Goal: Task Accomplishment & Management: Use online tool/utility

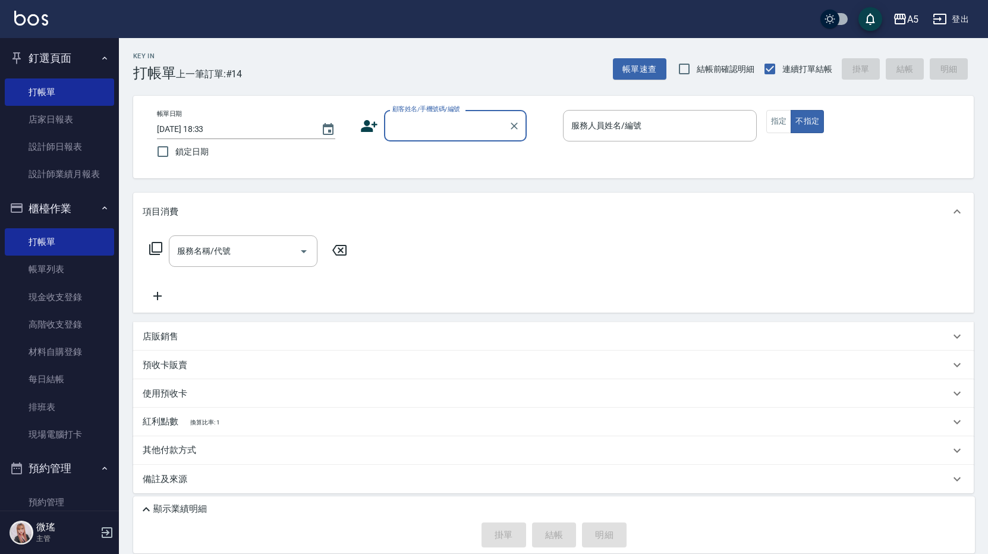
drag, startPoint x: 0, startPoint y: 0, endPoint x: 66, endPoint y: 56, distance: 86.8
click at [66, 56] on button "釘選頁面" at bounding box center [59, 58] width 109 height 31
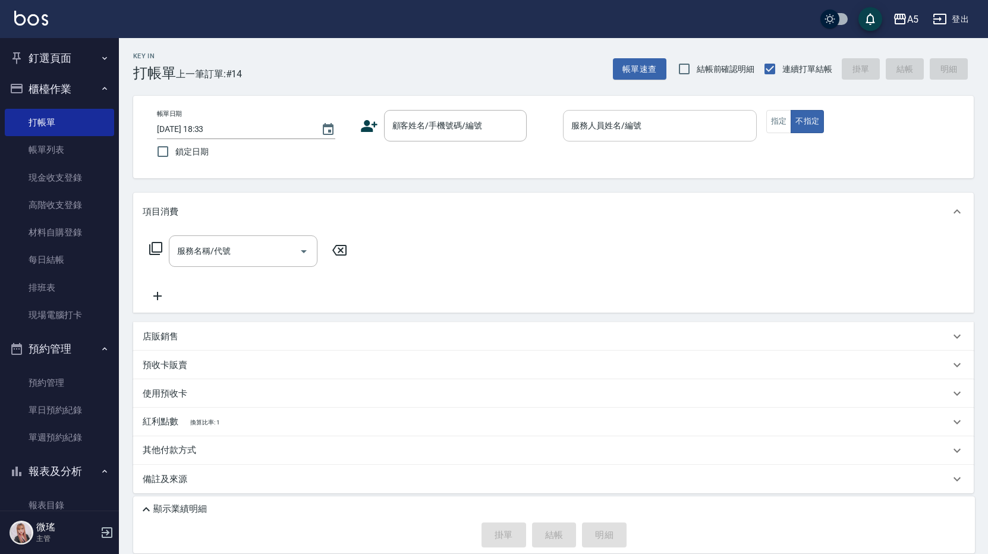
click at [668, 124] on input "服務人員姓名/編號" at bounding box center [659, 125] width 183 height 21
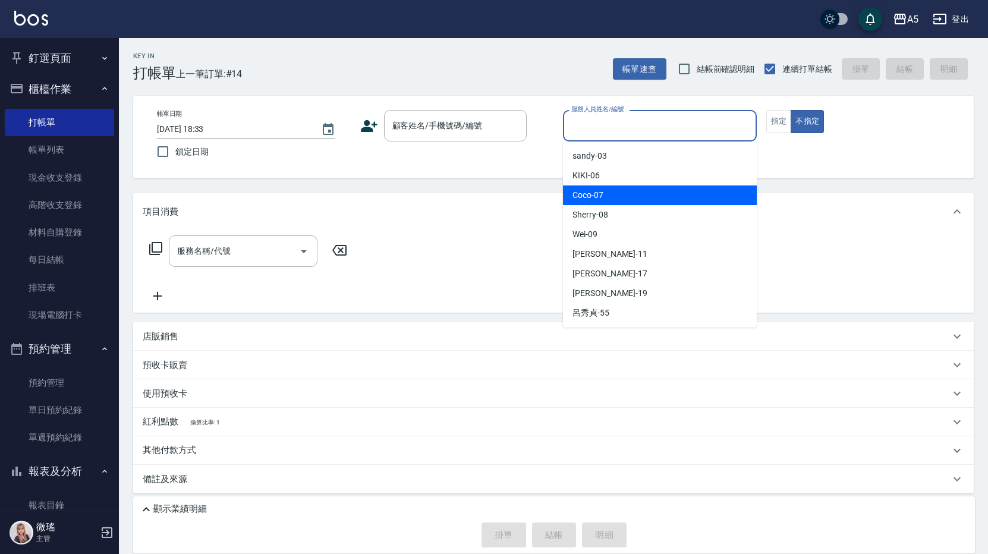
click at [643, 196] on div "Coco -07" at bounding box center [660, 195] width 194 height 20
type input "Coco-07"
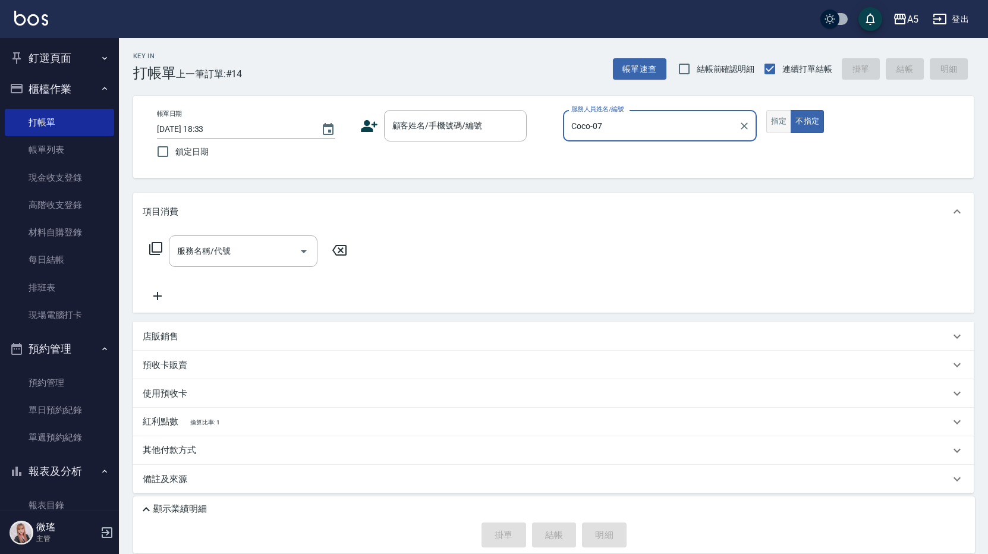
click at [774, 124] on button "指定" at bounding box center [779, 121] width 26 height 23
click at [279, 246] on input "服務名稱/代號" at bounding box center [234, 251] width 120 height 21
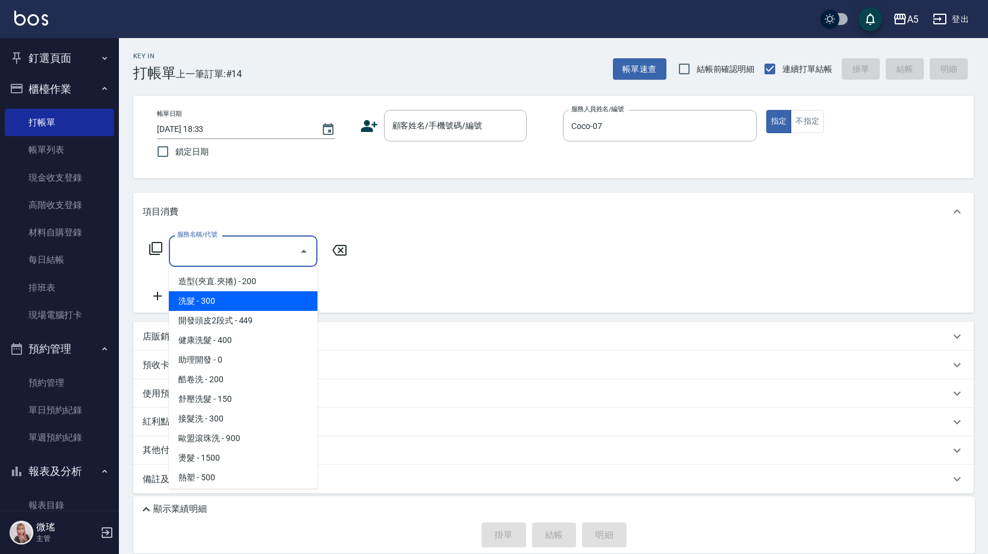
click at [250, 301] on span "洗髮 - 300" at bounding box center [243, 301] width 149 height 20
type input "洗髮(201)"
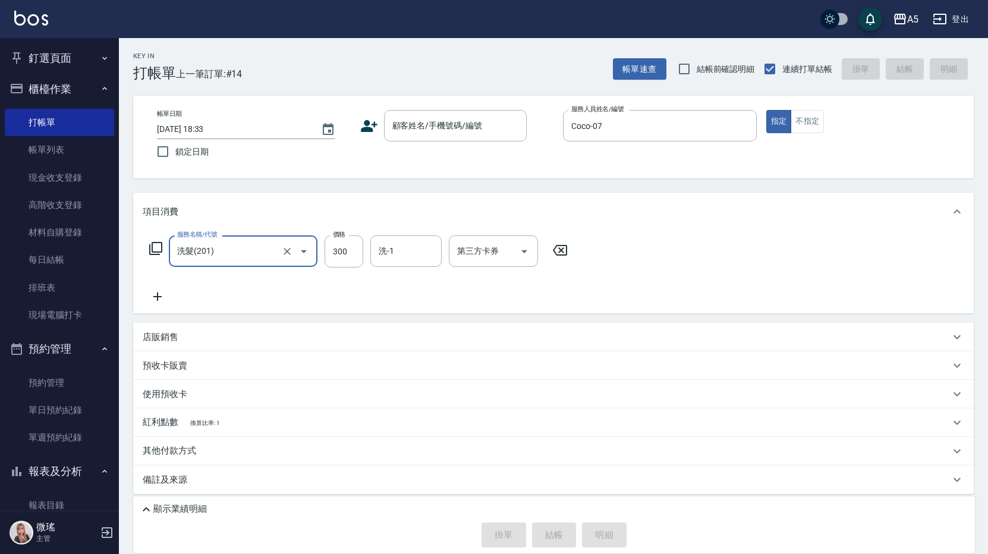
click at [151, 248] on icon at bounding box center [156, 248] width 14 height 14
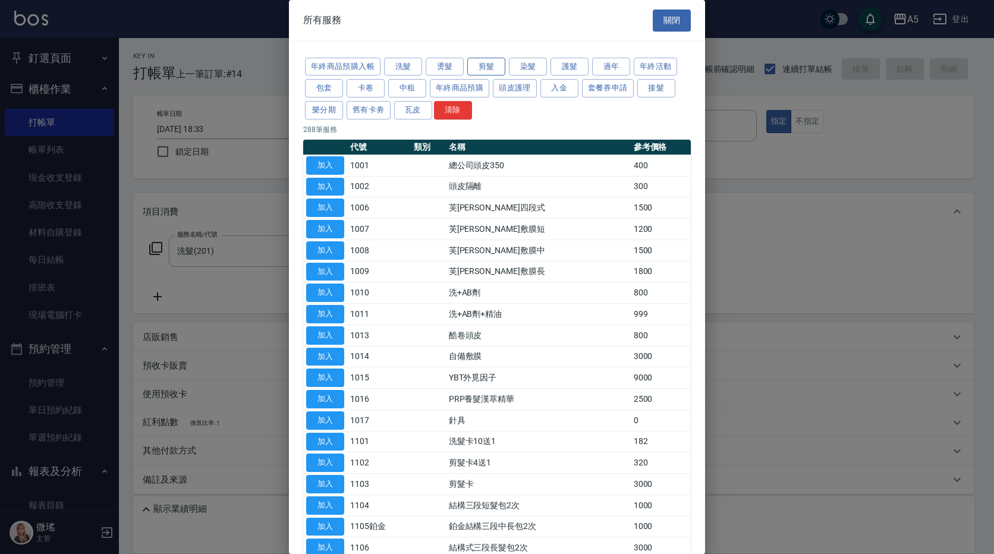
click at [478, 70] on button "剪髮" at bounding box center [486, 67] width 38 height 18
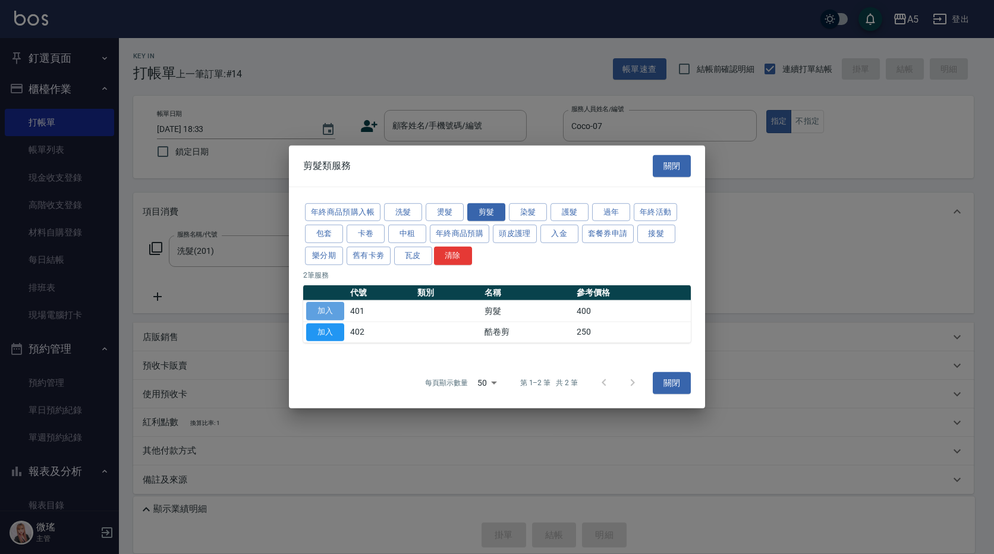
click at [322, 307] on button "加入" at bounding box center [325, 311] width 38 height 18
type input "70"
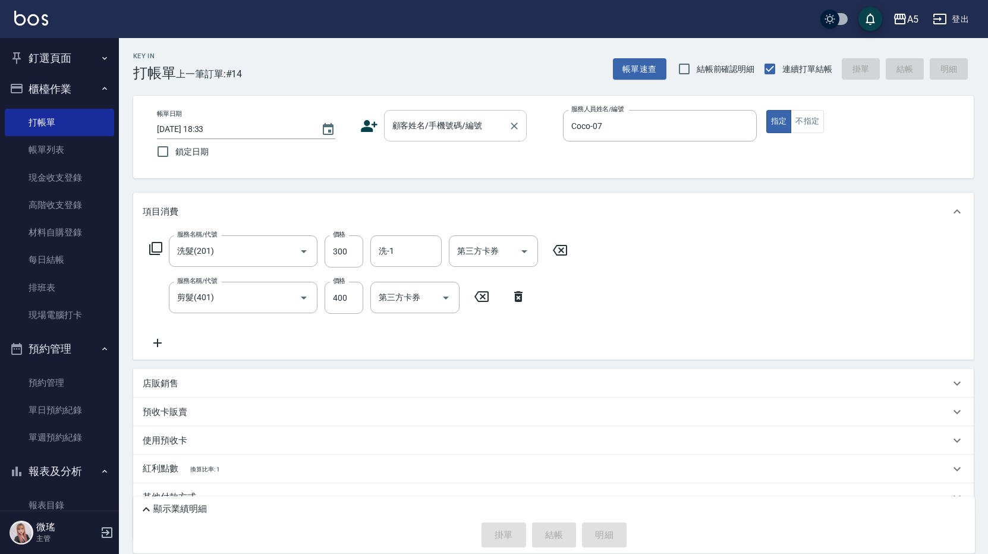
click at [446, 138] on div "顧客姓名/手機號碼/編號" at bounding box center [455, 126] width 143 height 32
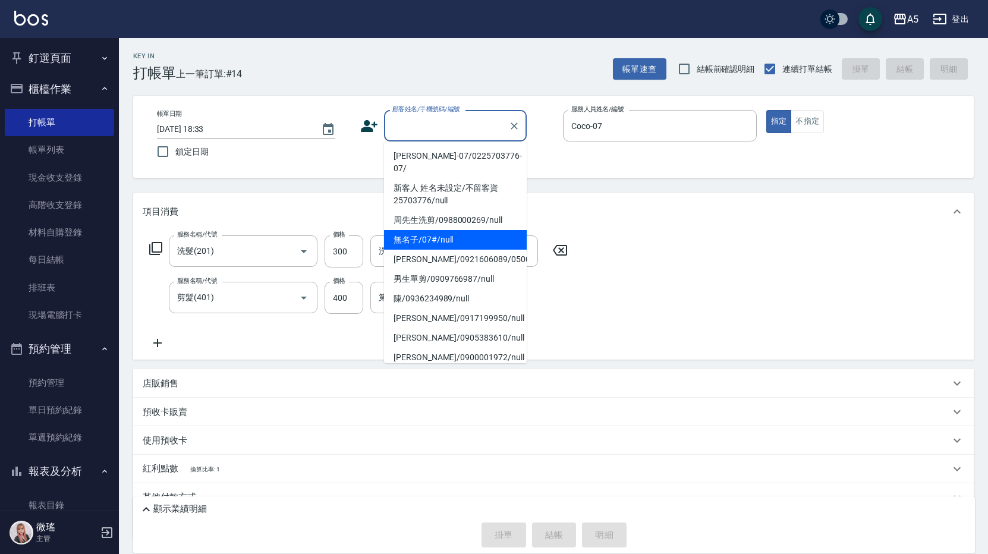
click at [446, 230] on li "無名子/07#/null" at bounding box center [455, 240] width 143 height 20
type input "無名子/07#/null"
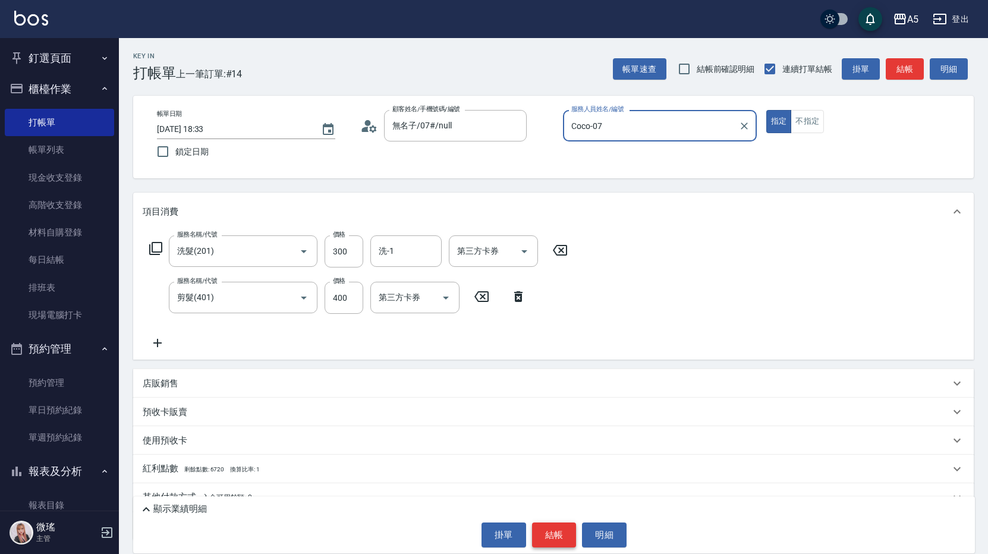
click at [546, 533] on button "結帳" at bounding box center [554, 534] width 45 height 25
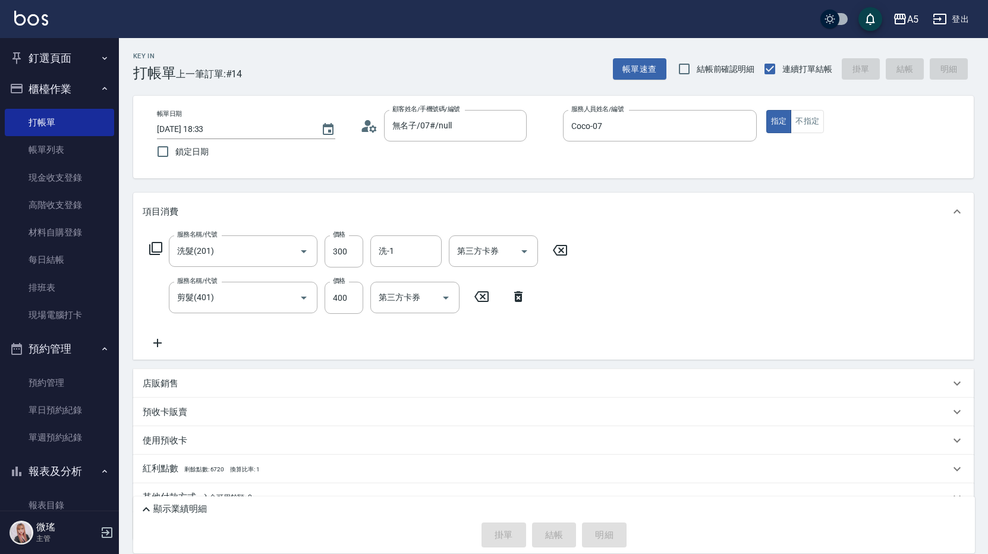
type input "[DATE] 19:19"
type input "0"
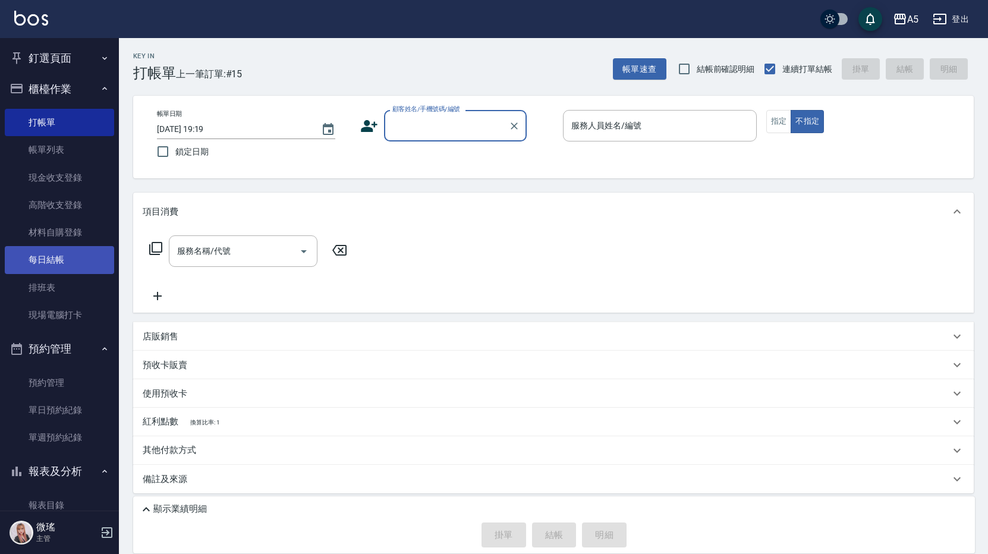
click at [48, 262] on link "每日結帳" at bounding box center [59, 259] width 109 height 27
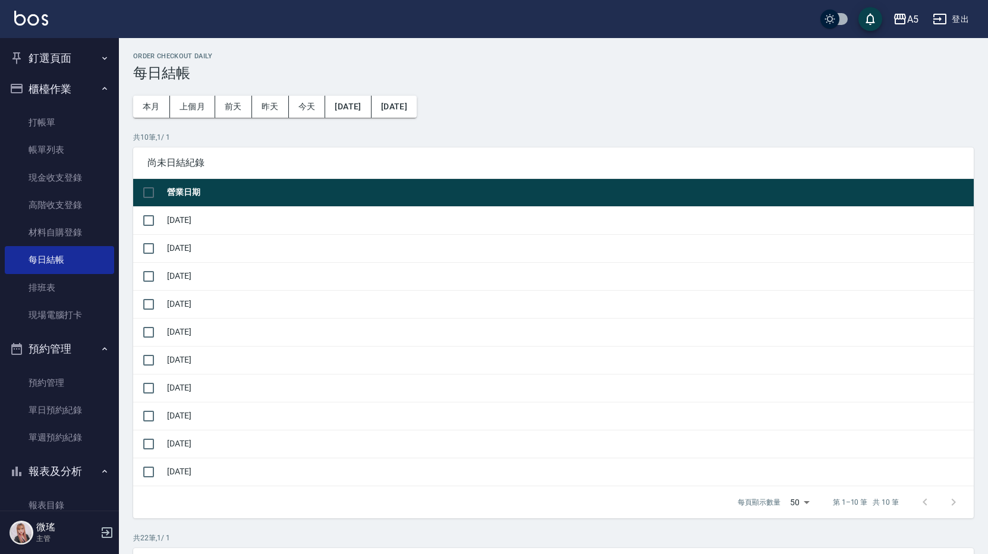
click at [162, 475] on td at bounding box center [148, 472] width 31 height 28
click at [156, 473] on input "checkbox" at bounding box center [148, 471] width 25 height 25
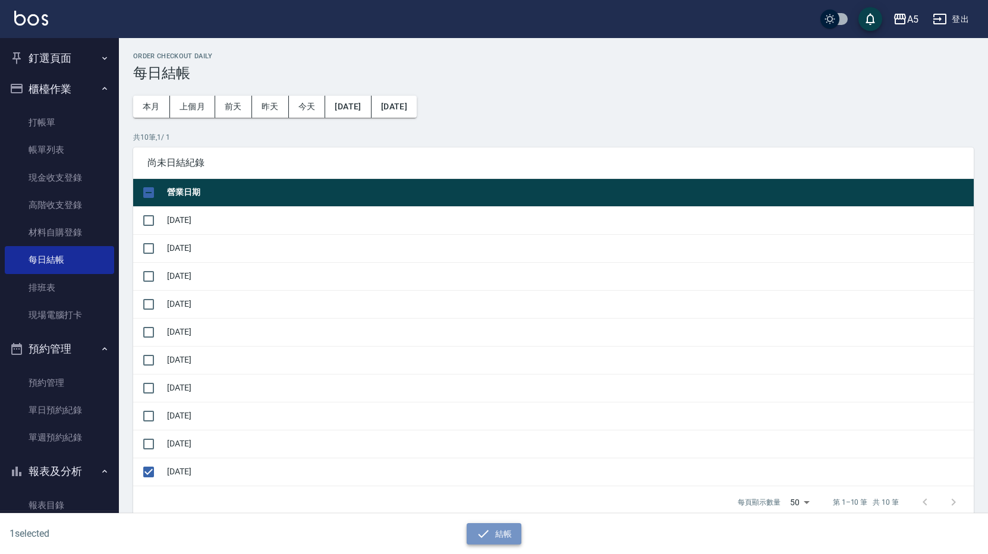
click at [495, 541] on button "結帳" at bounding box center [494, 534] width 55 height 22
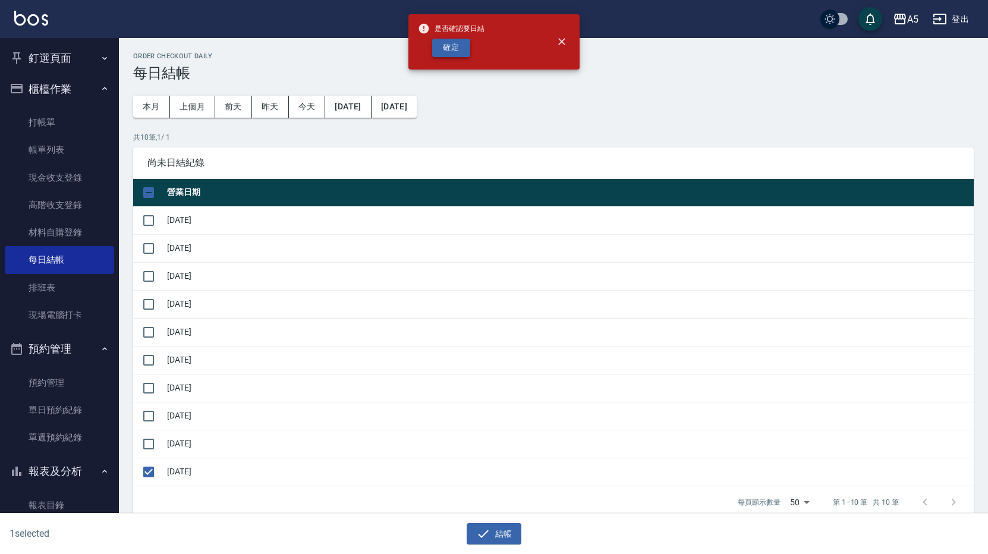
click at [442, 52] on button "確定" at bounding box center [451, 48] width 38 height 18
checkbox input "false"
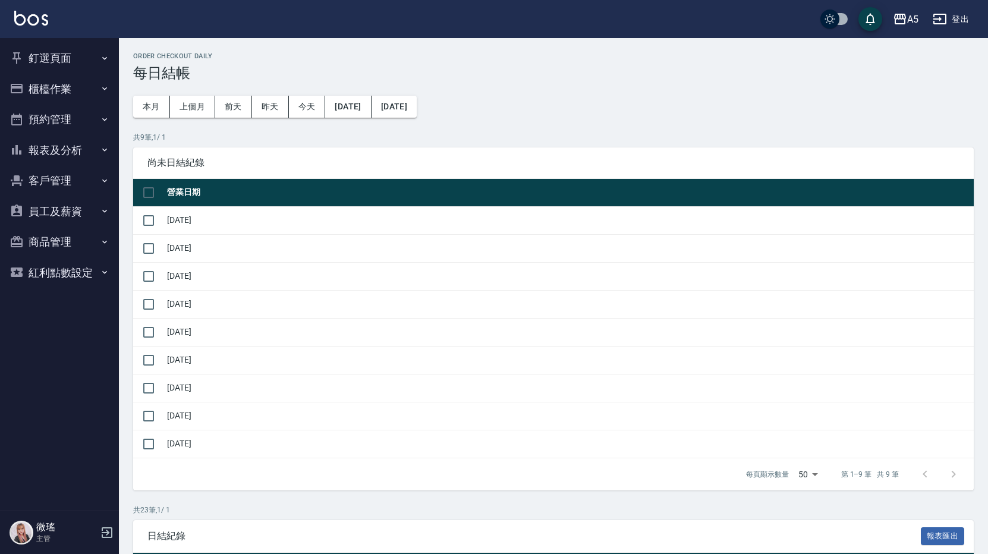
click at [72, 147] on button "報表及分析" at bounding box center [59, 150] width 109 height 31
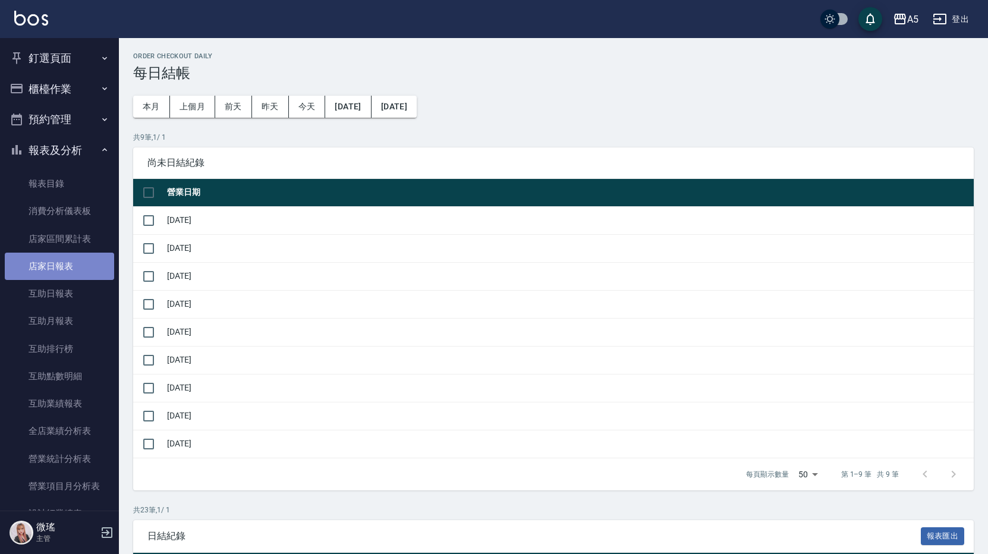
click at [70, 266] on link "店家日報表" at bounding box center [59, 266] width 109 height 27
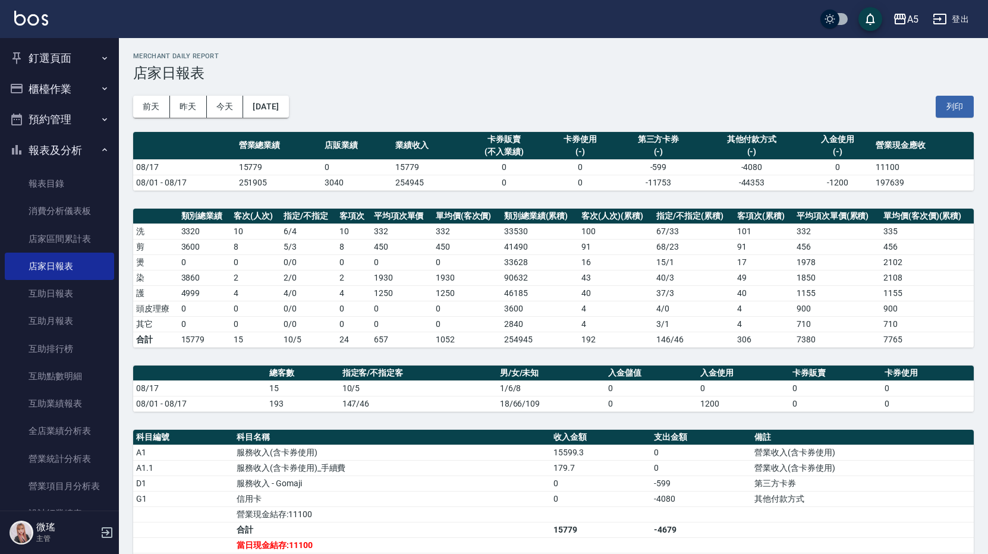
scroll to position [216, 0]
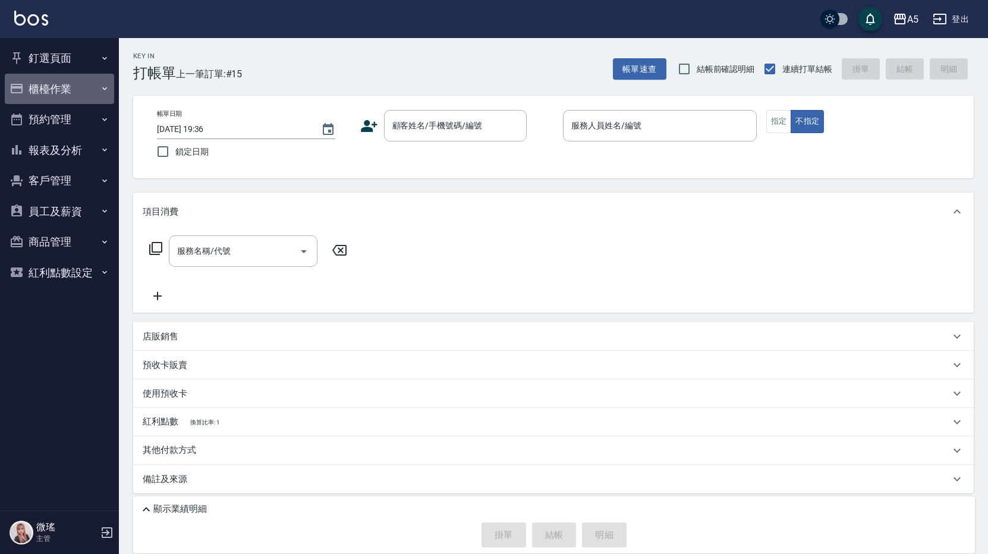
click at [65, 92] on button "櫃檯作業" at bounding box center [59, 89] width 109 height 31
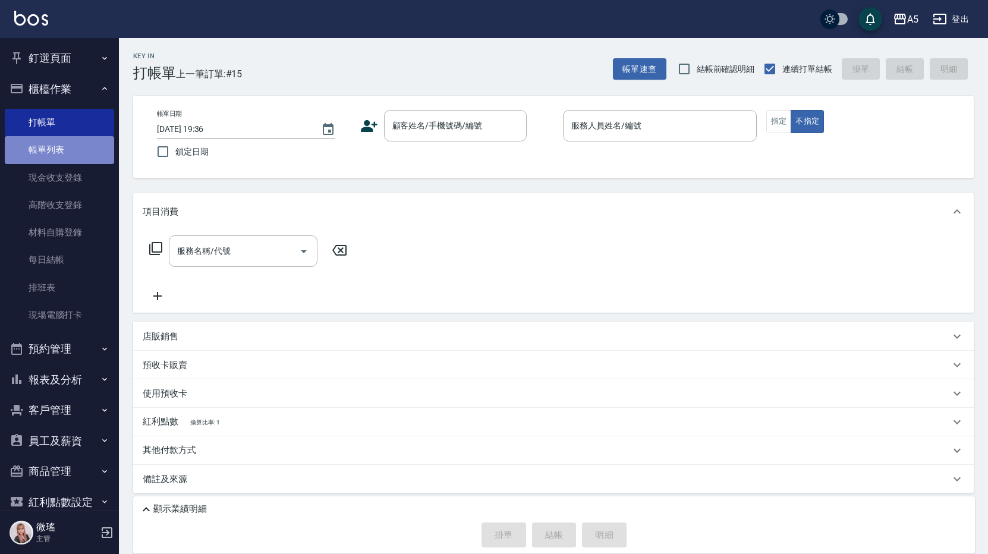
click at [66, 152] on link "帳單列表" at bounding box center [59, 149] width 109 height 27
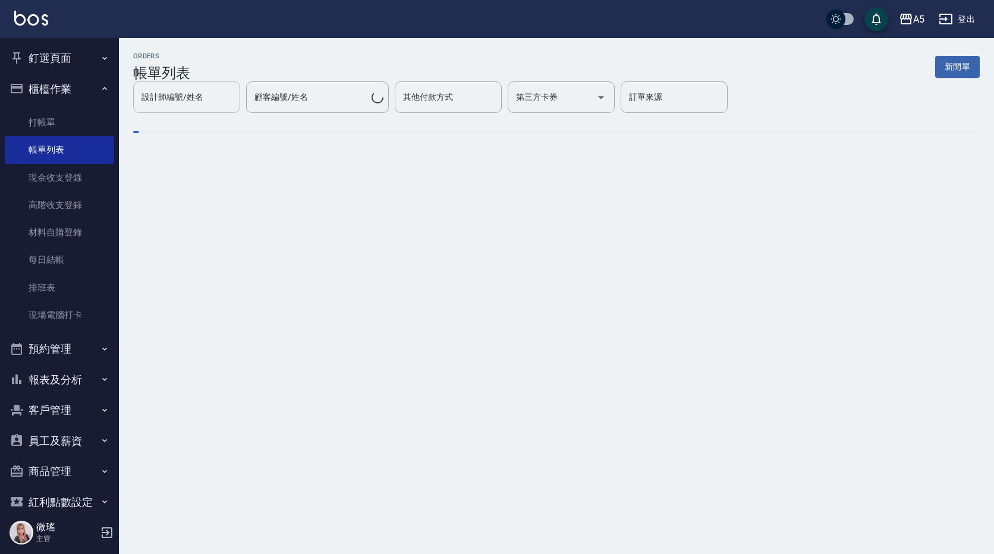
click at [240, 109] on div "設計師編號/姓名 設計師編號/姓名" at bounding box center [186, 97] width 107 height 32
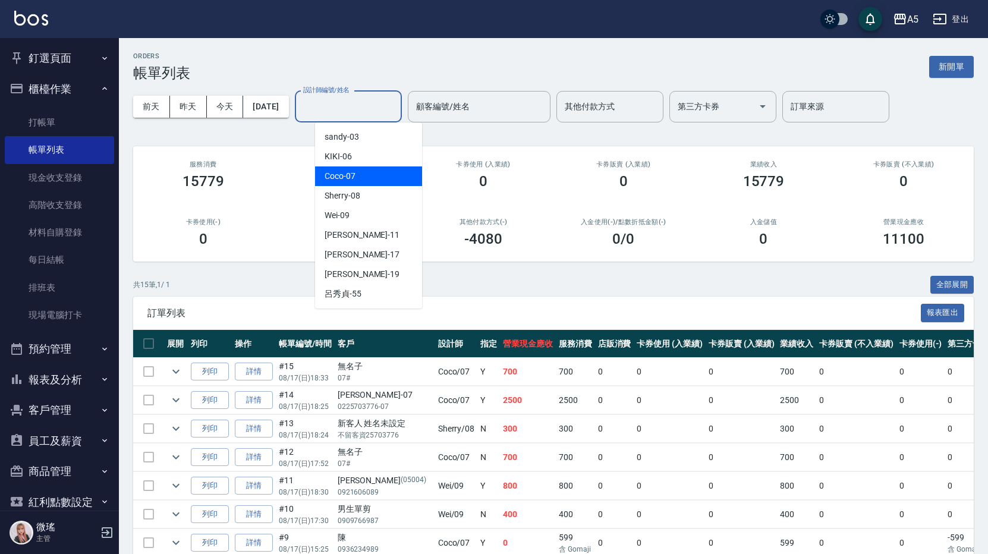
click at [364, 178] on div "Coco -07" at bounding box center [368, 176] width 107 height 20
type input "Coco-07"
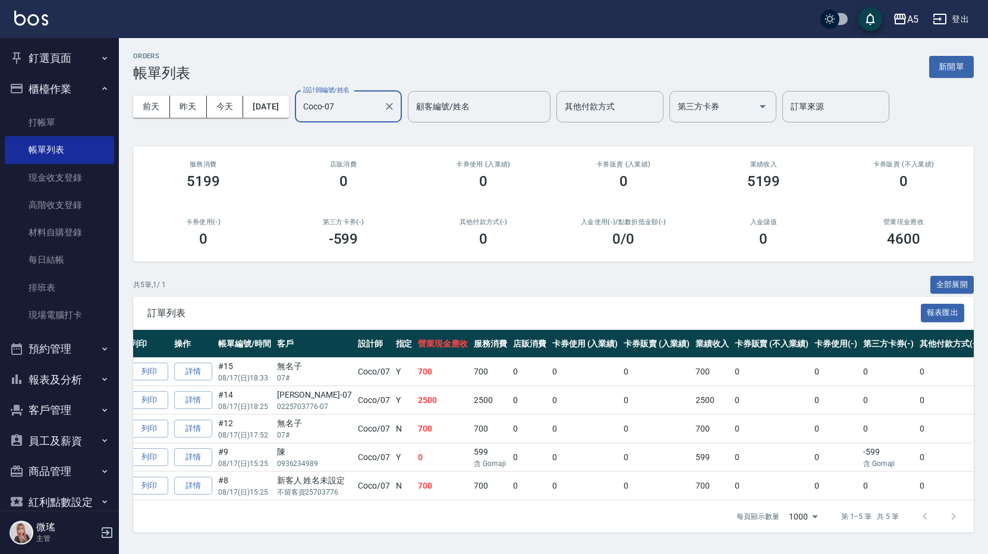
scroll to position [0, 62]
click at [74, 380] on button "報表及分析" at bounding box center [59, 379] width 109 height 31
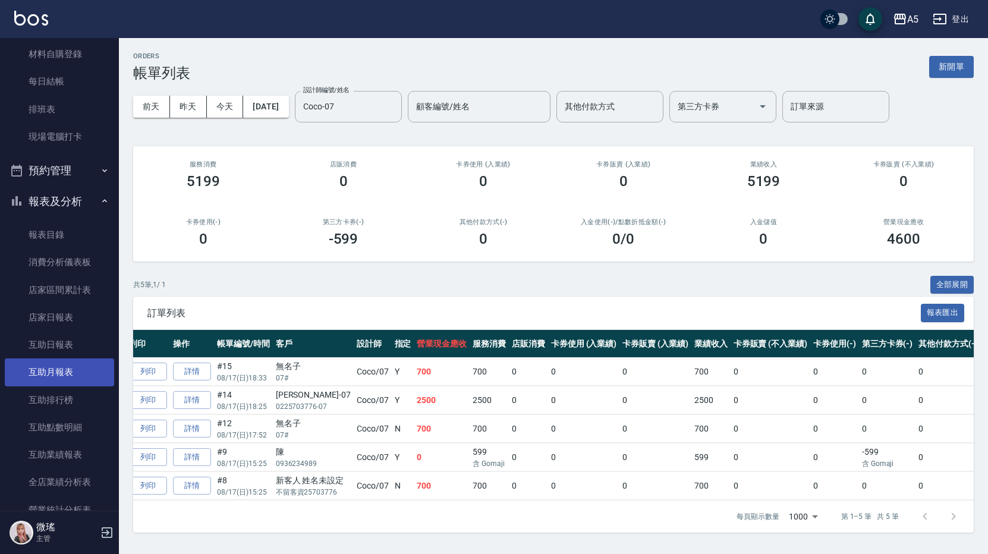
scroll to position [297, 0]
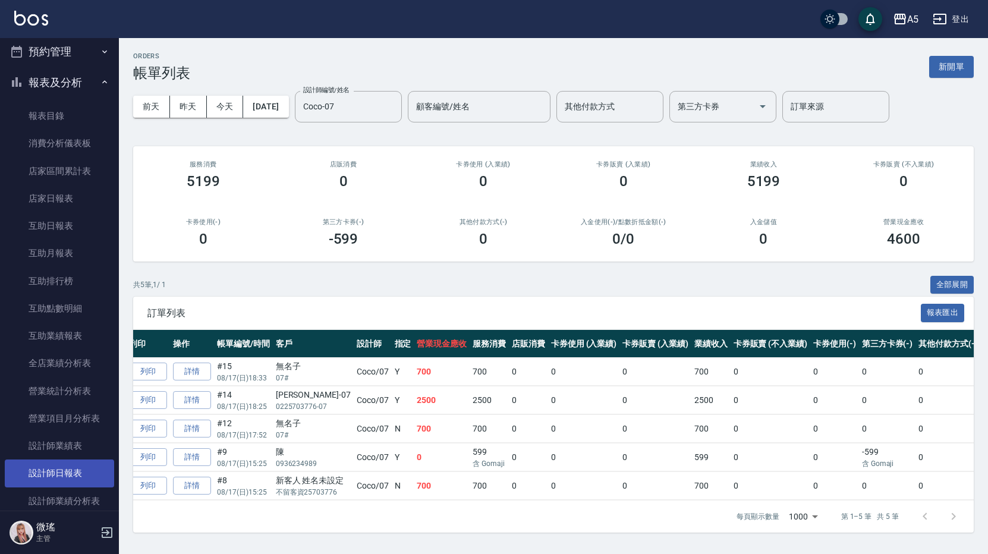
click at [65, 464] on link "設計師日報表" at bounding box center [59, 472] width 109 height 27
